Goal: Navigation & Orientation: Find specific page/section

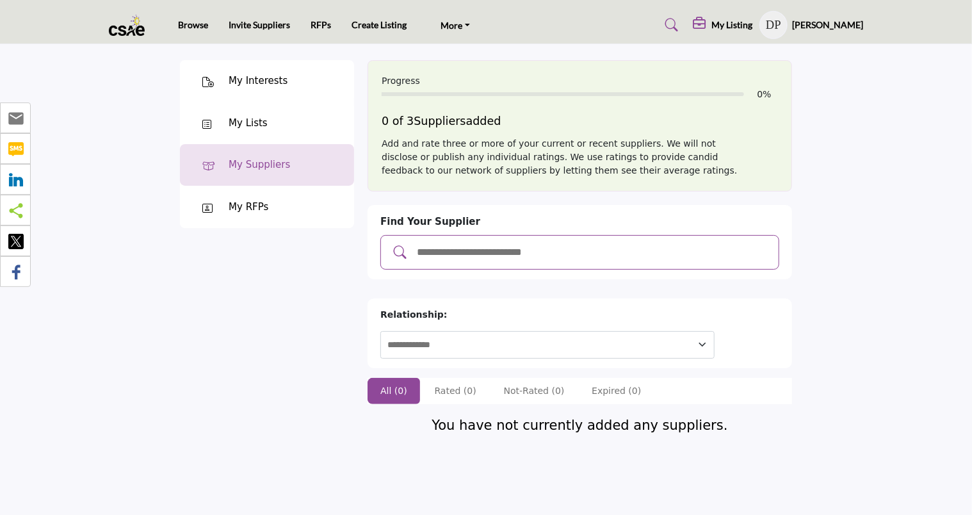
click at [423, 248] on input "Add and rate your suppliers" at bounding box center [592, 252] width 355 height 17
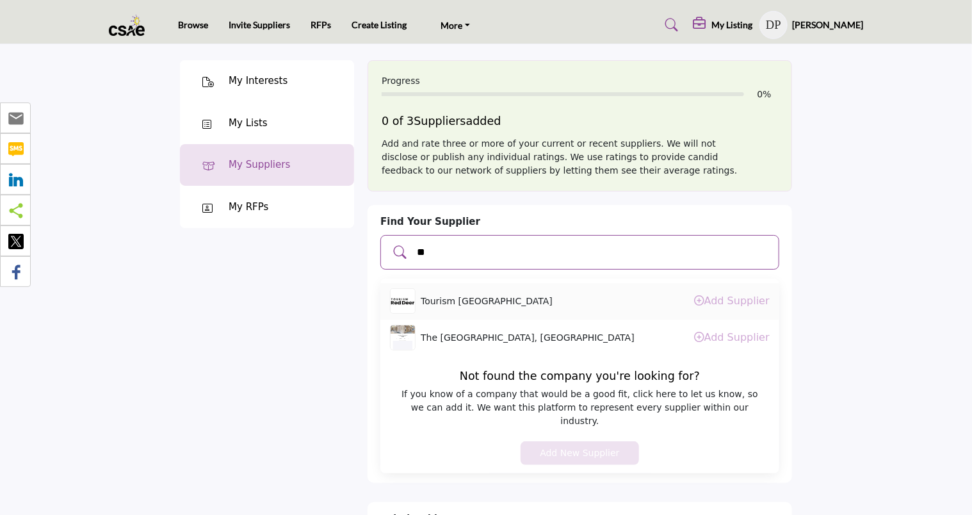
type input "*"
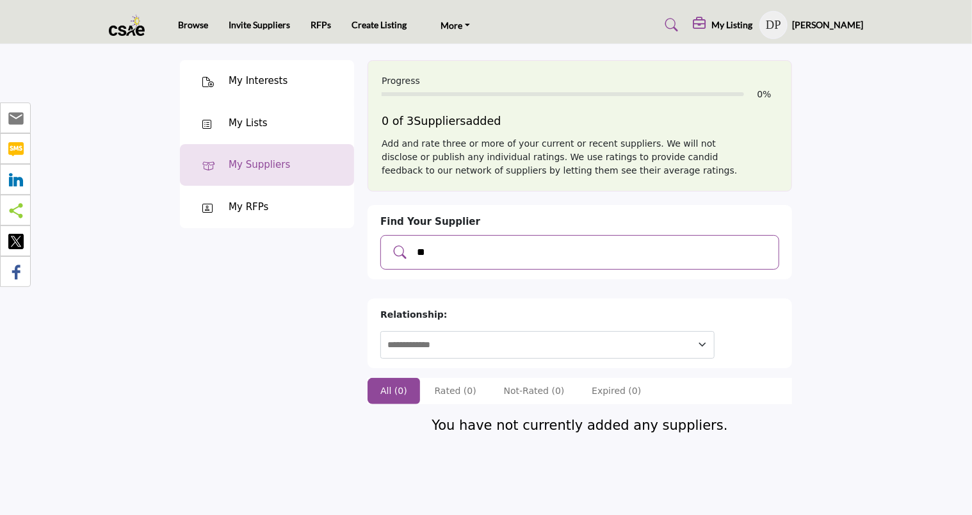
type input "*"
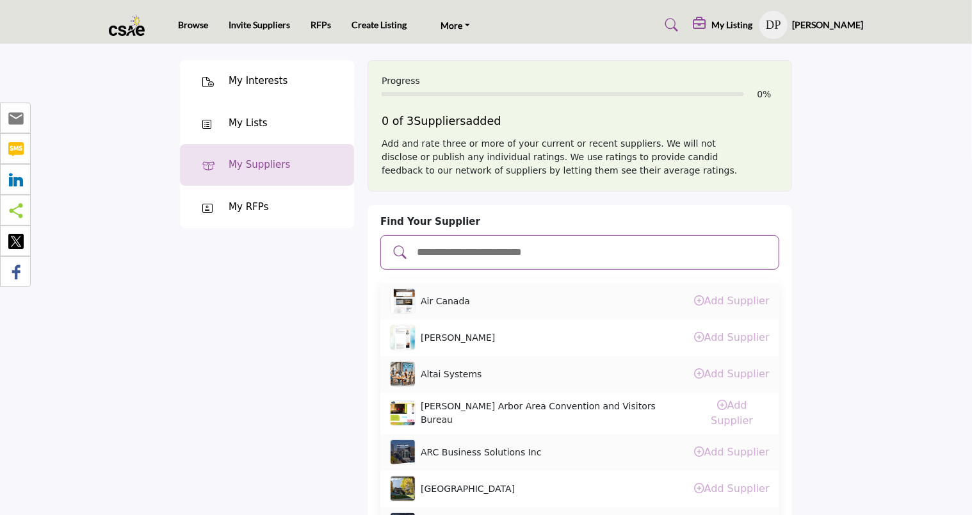
click at [759, 26] on profile-featured-81e5a411-60d2-4f5d-aa2b-0c7780ccb642 "Show hide supplier dropdown" at bounding box center [773, 25] width 28 height 28
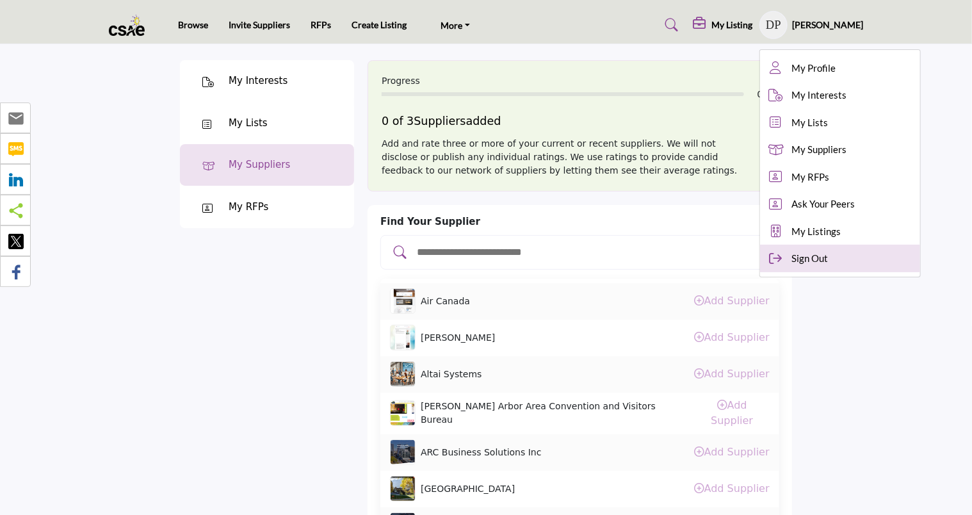
click at [778, 261] on div "Sign Out" at bounding box center [840, 259] width 160 height 28
